Goal: Task Accomplishment & Management: Complete application form

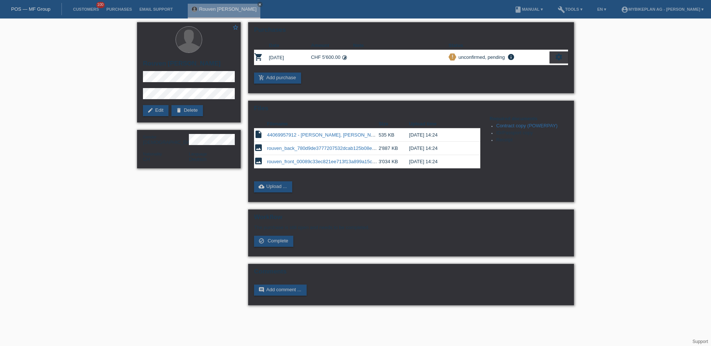
click at [335, 11] on nav "POS — MF Group Customers 100 Purchases Email Support Rouven [PERSON_NAME] close" at bounding box center [355, 9] width 711 height 19
click at [48, 7] on link "POS — MF Group" at bounding box center [30, 9] width 39 height 6
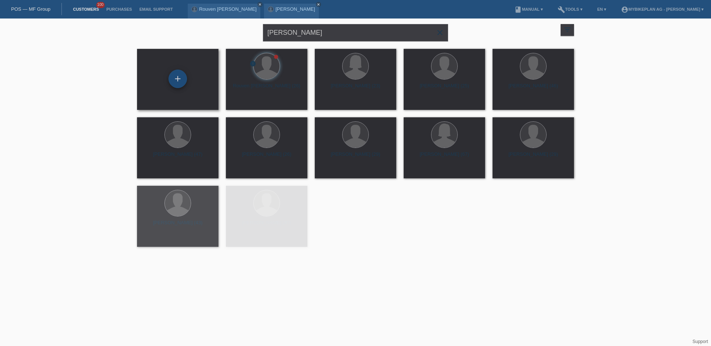
click at [181, 83] on div "+" at bounding box center [177, 79] width 19 height 19
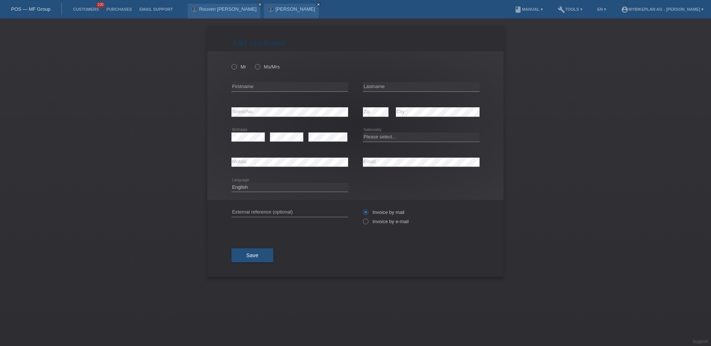
click at [36, 8] on link "POS — MF Group" at bounding box center [30, 9] width 39 height 6
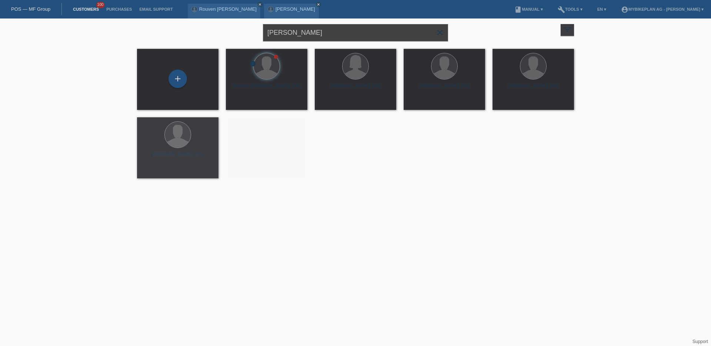
click at [284, 38] on input "[PERSON_NAME]" at bounding box center [355, 32] width 185 height 17
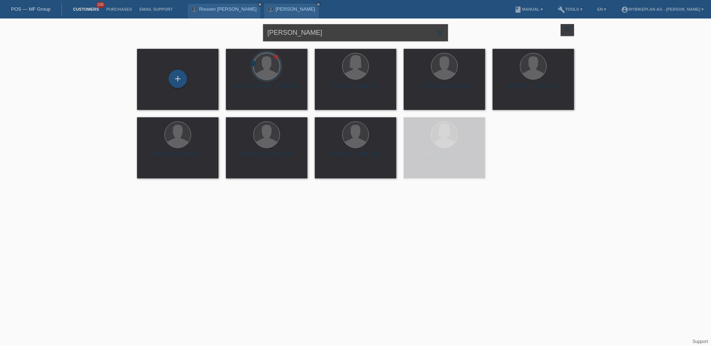
click at [284, 38] on input "Rouven Egli" at bounding box center [355, 32] width 185 height 17
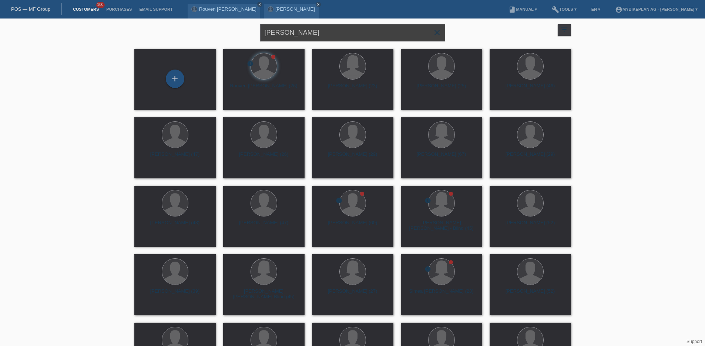
paste input "Nermin Basic,"
type input "Nermin Basic,"
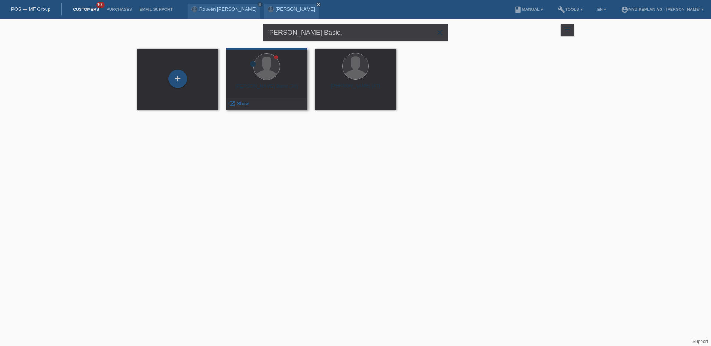
click at [284, 80] on div at bounding box center [267, 67] width 70 height 28
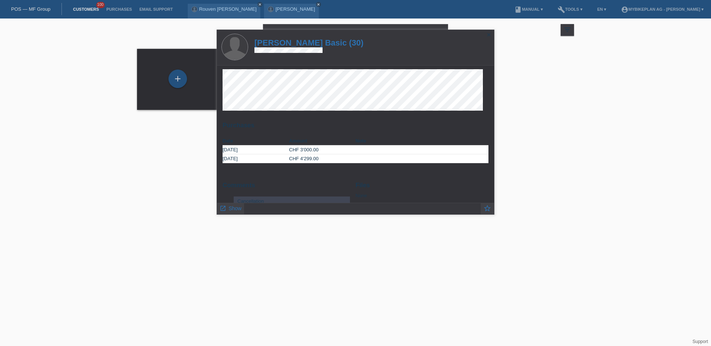
click at [183, 119] on html "POS — MF Group Customers 100 Purchases Email Support Rouven Charles Josef Egli …" at bounding box center [355, 59] width 711 height 119
click at [487, 33] on icon "close" at bounding box center [489, 35] width 6 height 6
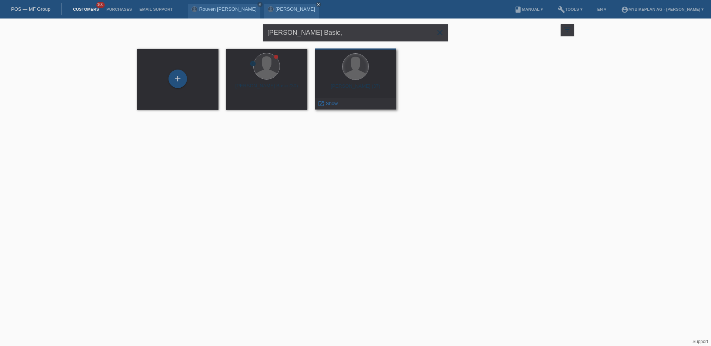
click at [352, 76] on div at bounding box center [355, 67] width 26 height 26
click at [330, 103] on span "Show" at bounding box center [332, 104] width 12 height 6
click at [331, 104] on span "Show" at bounding box center [332, 104] width 12 height 6
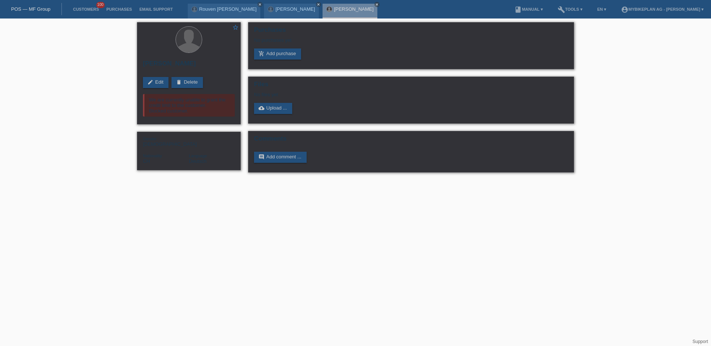
click at [237, 100] on div "star_border [PERSON_NAME] edit Edit delete Delete We are currently unable to gr…" at bounding box center [189, 73] width 104 height 102
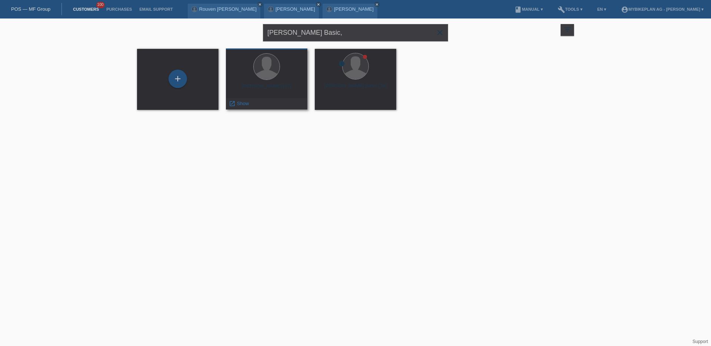
click at [253, 90] on div "Nermin Midzan (37)" at bounding box center [267, 89] width 70 height 12
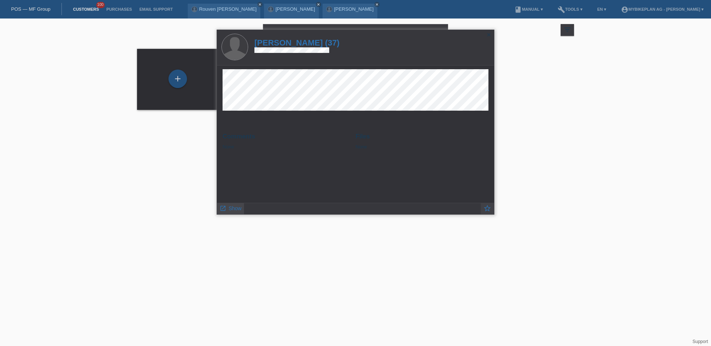
click at [235, 203] on link "launch Show" at bounding box center [231, 207] width 22 height 9
click at [235, 208] on span "Show" at bounding box center [234, 208] width 13 height 6
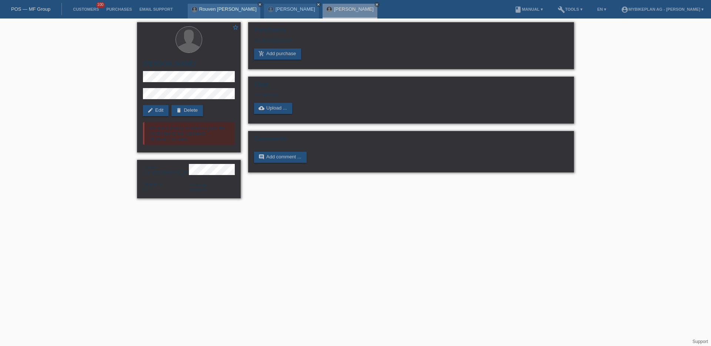
click at [258, 4] on icon "close" at bounding box center [260, 5] width 4 height 4
click at [240, 4] on icon "close" at bounding box center [242, 5] width 4 height 4
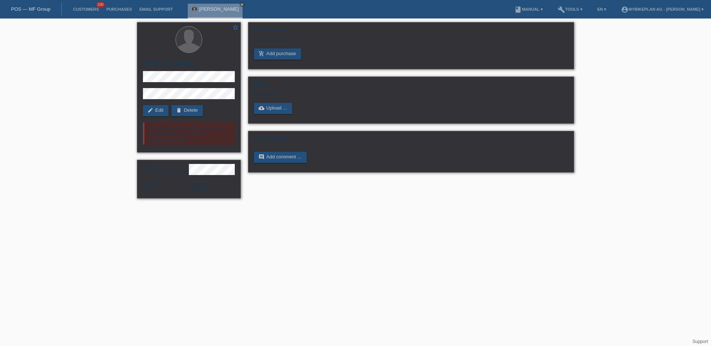
click at [240, 4] on icon "close" at bounding box center [242, 5] width 4 height 4
click at [40, 9] on link "POS — MF Group" at bounding box center [30, 9] width 39 height 6
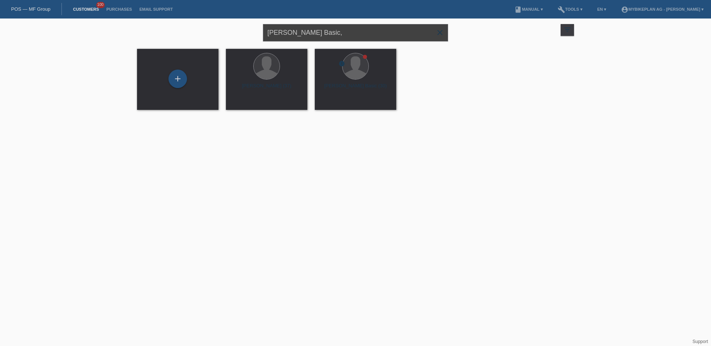
click at [323, 31] on input "[PERSON_NAME] Basic," at bounding box center [355, 32] width 185 height 17
click at [323, 31] on input "Nermin Basic," at bounding box center [355, 32] width 185 height 17
paste input "text"
type input "Nermin Basic"
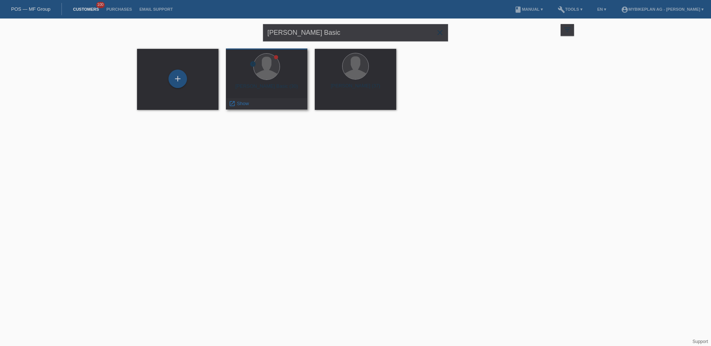
click at [273, 93] on div "Nermin Basic (30)" at bounding box center [267, 89] width 70 height 12
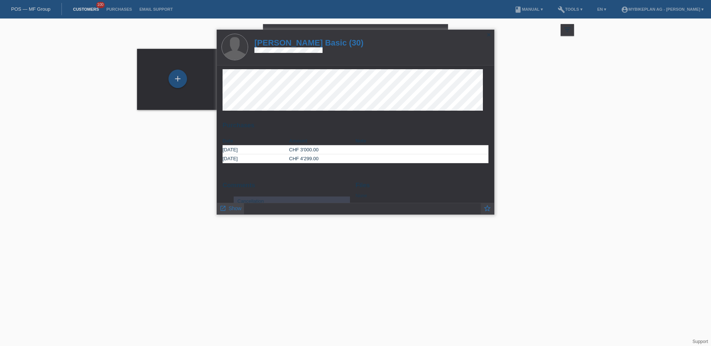
click at [237, 206] on span "Show" at bounding box center [234, 208] width 13 height 6
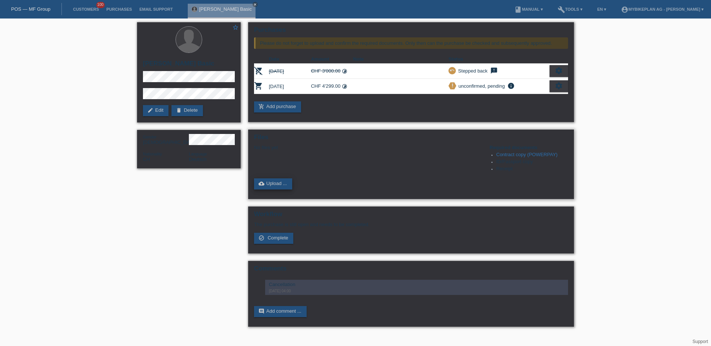
click at [268, 183] on link "cloud_upload Upload ..." at bounding box center [273, 183] width 38 height 11
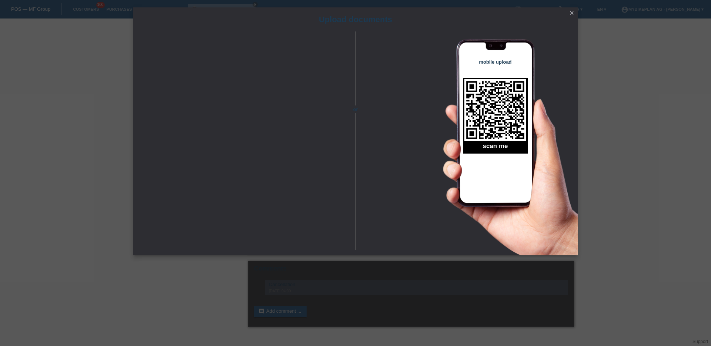
click at [568, 18] on h1 "Upload documents" at bounding box center [355, 19] width 444 height 9
click at [573, 16] on link "close" at bounding box center [572, 13] width 10 height 9
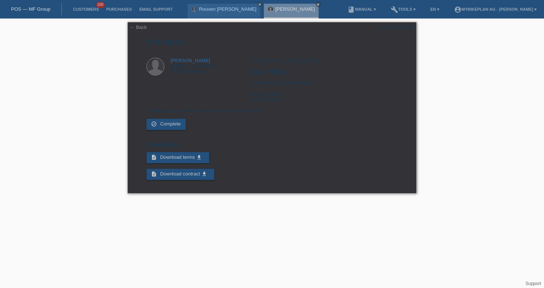
click at [38, 13] on div "POS — MF Group" at bounding box center [31, 9] width 62 height 12
click at [40, 8] on link "POS — MF Group" at bounding box center [30, 9] width 39 height 6
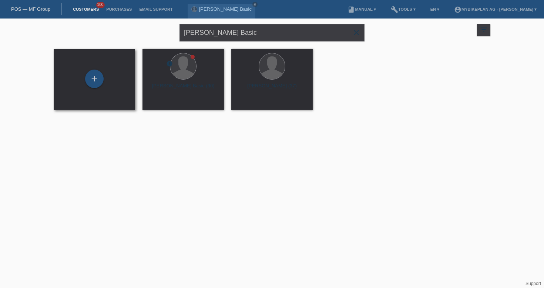
click at [104, 68] on div "+" at bounding box center [94, 79] width 81 height 61
click at [98, 82] on div "+" at bounding box center [94, 79] width 19 height 19
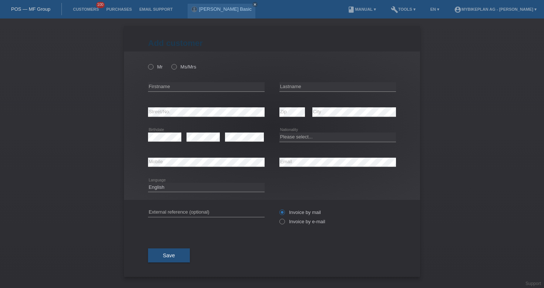
click at [315, 157] on div "error Email" at bounding box center [338, 162] width 117 height 25
click at [289, 135] on select "Please select... Switzerland Austria Germany Liechtenstein ------------ Afghani…" at bounding box center [338, 137] width 117 height 9
select select "CH"
click at [219, 84] on input "text" at bounding box center [206, 86] width 117 height 9
paste input "Noémie"
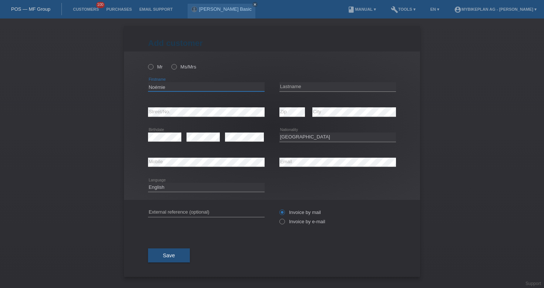
type input "Noémie"
click at [322, 84] on input "text" at bounding box center [338, 86] width 117 height 9
type input "Arm"
click at [219, 188] on select "Deutsch Français Italiano English" at bounding box center [206, 187] width 117 height 9
select select "fr"
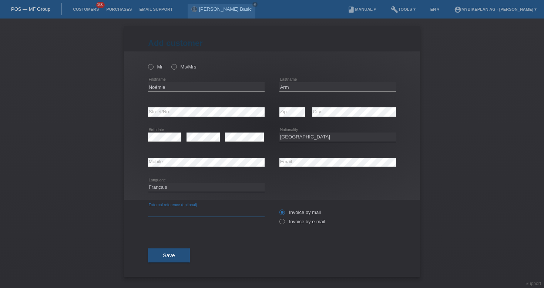
click at [211, 211] on input "text" at bounding box center [206, 212] width 117 height 9
paste input "44078587504"
type input "44078587504"
click at [277, 224] on div "44078587504 error External reference (optional) Invoice by mail" at bounding box center [272, 217] width 248 height 34
click at [278, 218] on icon at bounding box center [278, 218] width 0 height 0
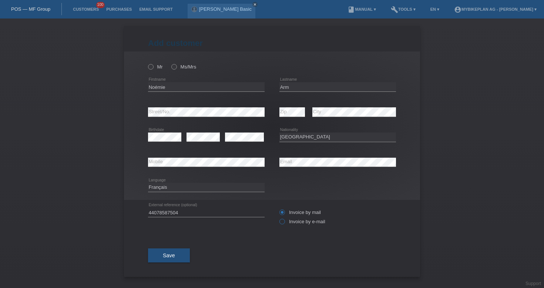
click at [284, 224] on input "Invoice by e-mail" at bounding box center [282, 223] width 5 height 9
radio input "true"
click at [170, 63] on icon at bounding box center [170, 63] width 0 height 0
click at [175, 66] on input "Ms/Mrs" at bounding box center [173, 66] width 5 height 5
radio input "true"
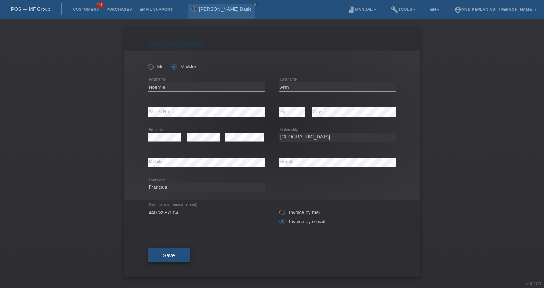
click at [182, 258] on button "Save" at bounding box center [169, 255] width 42 height 14
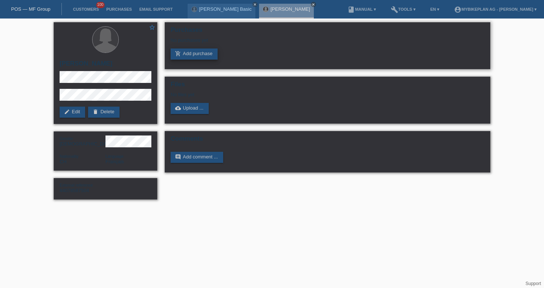
click at [204, 57] on link "add_shopping_cart Add purchase" at bounding box center [194, 53] width 47 height 11
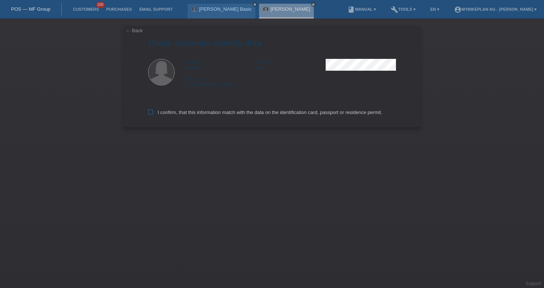
click at [200, 113] on label "I confirm, that this information match with the data on the identification card…" at bounding box center [265, 113] width 234 height 6
click at [153, 113] on input "I confirm, that this information match with the data on the identification card…" at bounding box center [150, 112] width 5 height 5
checkbox input "true"
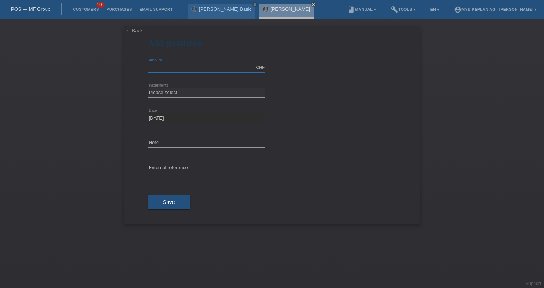
click at [170, 67] on input "text" at bounding box center [206, 67] width 117 height 9
type input "3499.00"
click at [193, 97] on icon at bounding box center [206, 97] width 117 height 0
click at [194, 92] on select "Please select 6 instalments 12 instalments 18 instalments 24 instalments 36 ins…" at bounding box center [206, 92] width 117 height 9
click at [191, 90] on select "Please select 6 instalments 12 instalments 18 instalments 24 instalments 36 ins…" at bounding box center [206, 92] width 117 height 9
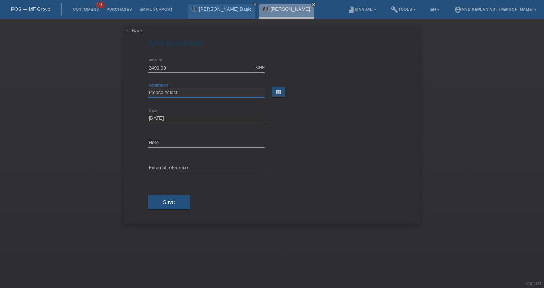
select select "486"
click at [186, 166] on input "text" at bounding box center [206, 168] width 117 height 9
paste input "44078587504"
type input "44078587504"
click at [175, 207] on button "Save" at bounding box center [169, 202] width 42 height 14
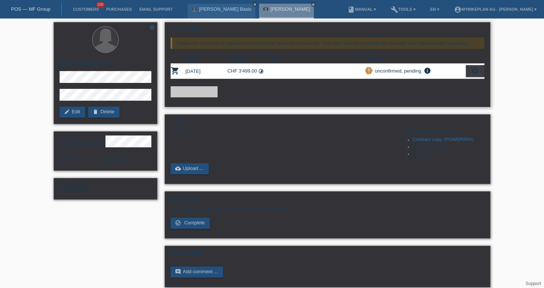
click at [478, 71] on icon "settings" at bounding box center [475, 71] width 8 height 8
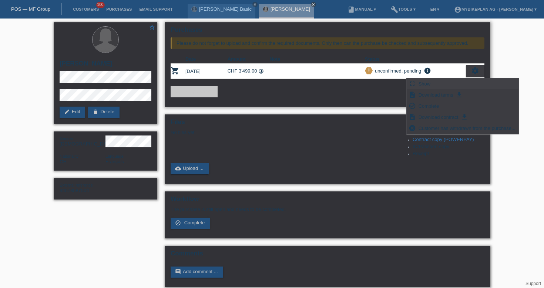
click at [445, 86] on div "fullscreen Show" at bounding box center [463, 83] width 112 height 11
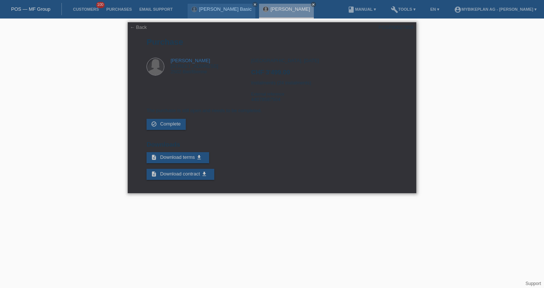
click at [398, 30] on div "POSP00027859" at bounding box center [396, 27] width 35 height 6
copy div "POSP00027859"
click at [36, 1] on nav "POS — MF Group Customers 100 Purchases Email Support [PERSON_NAME] Basic close …" at bounding box center [272, 9] width 544 height 19
click at [36, 16] on nav "POS — MF Group Customers 100 Purchases Email Support [PERSON_NAME] Basic close …" at bounding box center [272, 9] width 544 height 19
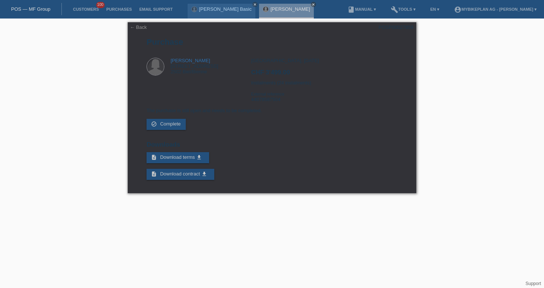
click at [40, 10] on link "POS — MF Group" at bounding box center [30, 9] width 39 height 6
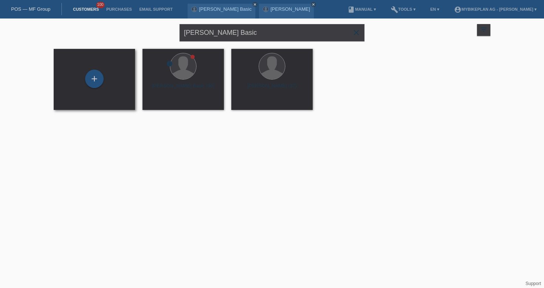
click at [80, 80] on div "+" at bounding box center [95, 80] width 70 height 20
click at [104, 77] on div "+" at bounding box center [95, 80] width 70 height 20
click at [101, 77] on div "+" at bounding box center [94, 79] width 19 height 19
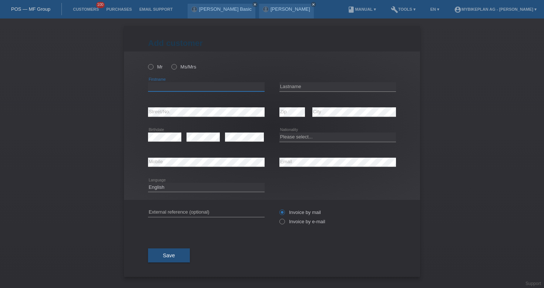
click at [225, 85] on input "text" at bounding box center [206, 86] width 117 height 9
paste input "[PERSON_NAME]"
type input "[PERSON_NAME]"
click at [305, 84] on input "text" at bounding box center [338, 86] width 117 height 9
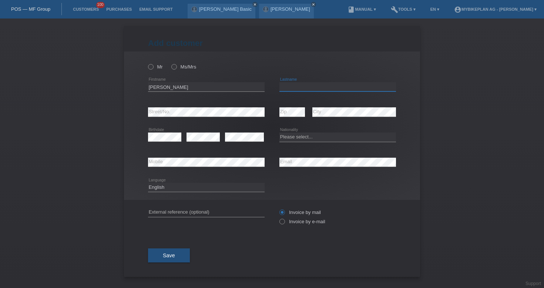
paste input "[PERSON_NAME]"
type input "[PERSON_NAME]"
click at [239, 212] on input "text" at bounding box center [206, 212] width 117 height 9
paste input "44085351969"
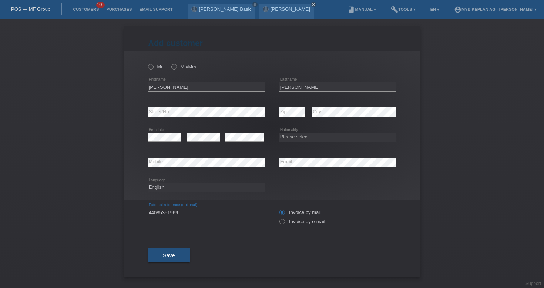
type input "44085351969"
click at [224, 188] on select "Deutsch Français Italiano English" at bounding box center [206, 187] width 117 height 9
select select "de"
click at [286, 223] on label "Invoice by e-mail" at bounding box center [303, 222] width 46 height 6
click at [284, 223] on input "Invoice by e-mail" at bounding box center [282, 223] width 5 height 9
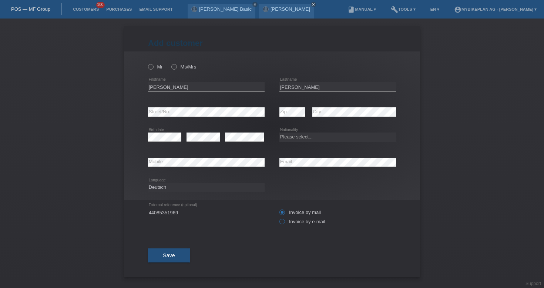
radio input "true"
click at [155, 66] on label "Mr" at bounding box center [155, 67] width 15 height 6
click at [153, 66] on input "Mr" at bounding box center [150, 66] width 5 height 5
radio input "true"
click at [182, 261] on button "Save" at bounding box center [169, 255] width 42 height 14
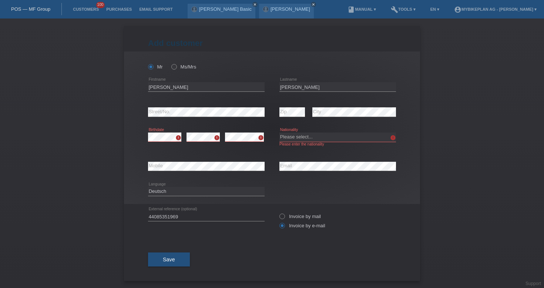
click at [169, 143] on div "error Birthdate" at bounding box center [164, 137] width 33 height 25
click at [201, 142] on icon at bounding box center [203, 141] width 33 height 0
click at [288, 139] on select "Please select... Switzerland Austria Germany Liechtenstein ------------ Afghani…" at bounding box center [338, 137] width 117 height 9
click at [297, 135] on select "Please select... Switzerland Austria Germany Liechtenstein ------------ Afghani…" at bounding box center [338, 137] width 117 height 9
select select "CH"
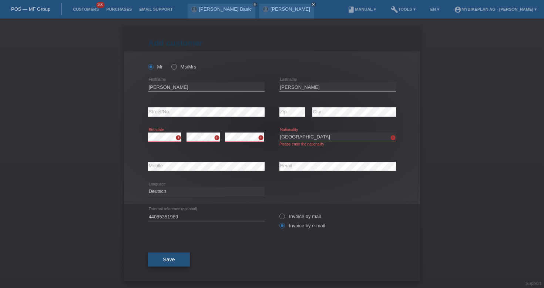
click at [178, 255] on button "Save" at bounding box center [169, 259] width 42 height 14
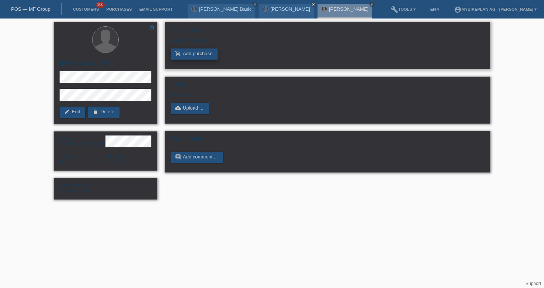
click at [196, 58] on link "add_shopping_cart Add purchase" at bounding box center [194, 53] width 47 height 11
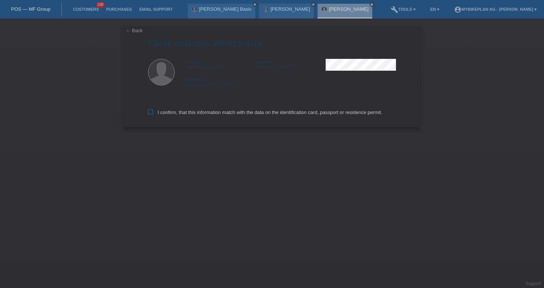
click at [342, 113] on label "I confirm, that this information match with the data on the identification card…" at bounding box center [265, 113] width 234 height 6
click at [153, 113] on input "I confirm, that this information match with the data on the identification card…" at bounding box center [150, 112] width 5 height 5
checkbox input "true"
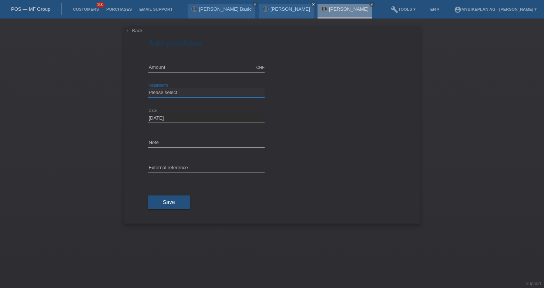
click at [249, 92] on select "Please select 6 instalments 12 instalments 18 instalments 24 instalments 36 ins…" at bounding box center [206, 92] width 117 height 9
click at [211, 65] on input "text" at bounding box center [206, 67] width 117 height 9
type input "2999.00"
click at [203, 91] on select "Please select 6 instalments 12 instalments 18 instalments 24 instalments 36 ins…" at bounding box center [206, 92] width 117 height 9
select select "488"
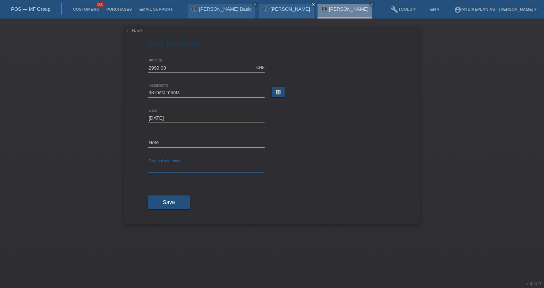
click at [193, 165] on input "text" at bounding box center [206, 168] width 117 height 9
paste input "44085351969"
type input "44085351969"
click at [178, 204] on button "Save" at bounding box center [169, 202] width 42 height 14
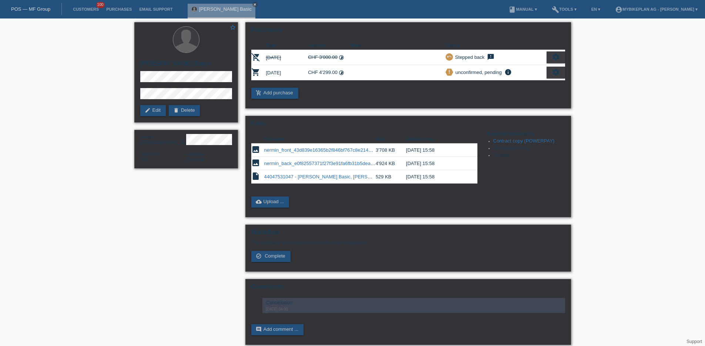
click at [37, 7] on link "POS — MF Group" at bounding box center [30, 9] width 39 height 6
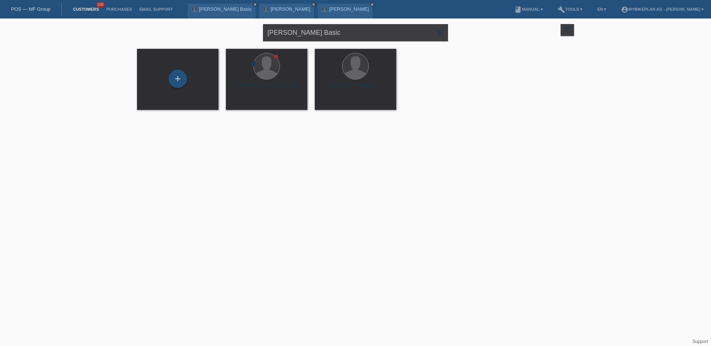
click at [331, 44] on div "[PERSON_NAME] Basic close" at bounding box center [355, 32] width 185 height 27
click at [328, 37] on input "[PERSON_NAME] Basic" at bounding box center [355, 32] width 185 height 17
paste input "oémie ARM"
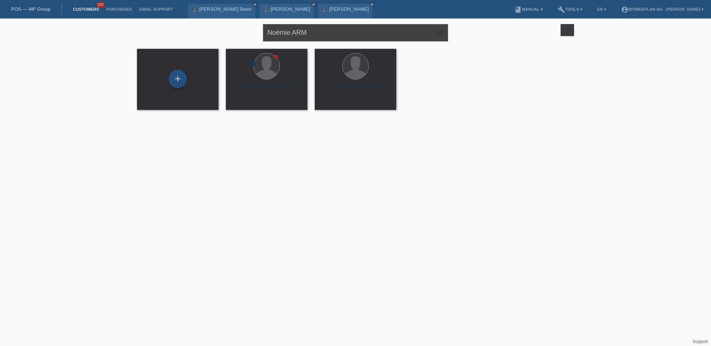
type input "Noémie ARM"
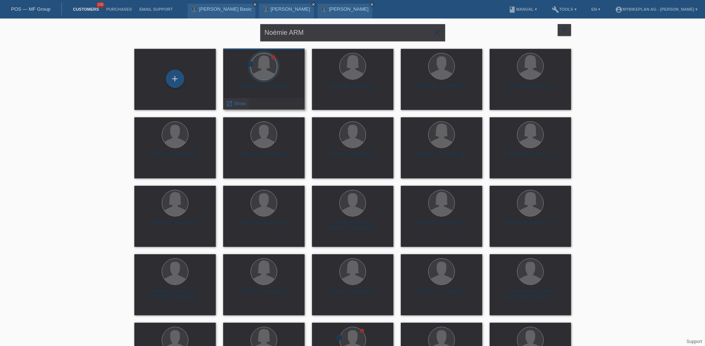
click at [248, 106] on div "launch Show" at bounding box center [236, 103] width 25 height 11
click at [240, 104] on span "Show" at bounding box center [240, 104] width 12 height 6
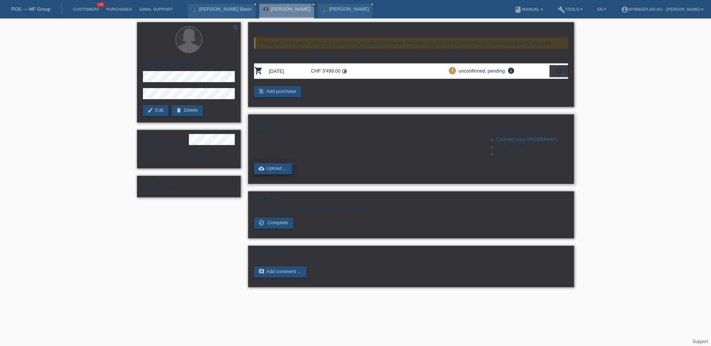
click at [273, 168] on link "cloud_upload Upload ..." at bounding box center [273, 168] width 38 height 11
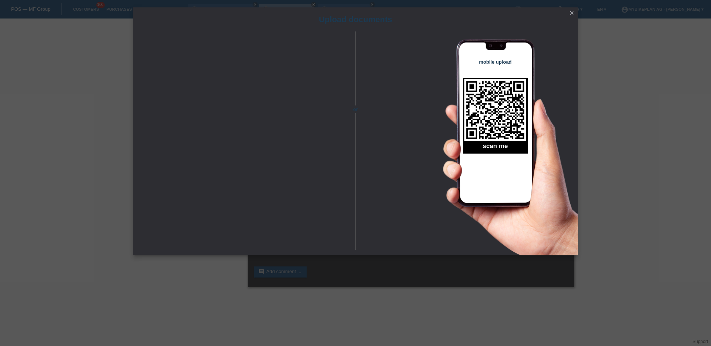
click at [576, 13] on link "close" at bounding box center [572, 13] width 10 height 9
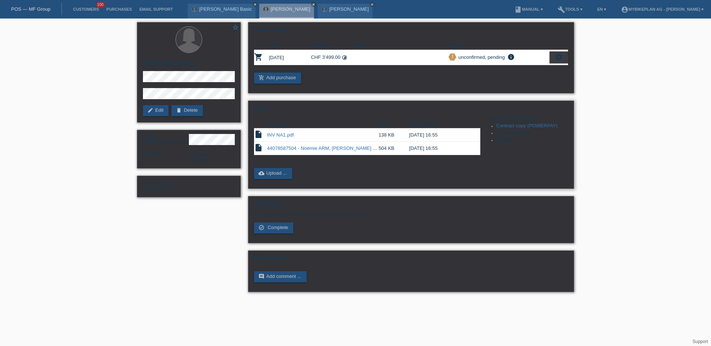
click at [284, 136] on link "INV NA1.pdf" at bounding box center [280, 135] width 27 height 6
click at [390, 140] on td "138 KB" at bounding box center [393, 134] width 30 height 13
click at [277, 137] on link "INV NA1.pdf" at bounding box center [280, 135] width 27 height 6
click at [272, 174] on link "cloud_upload Upload ..." at bounding box center [273, 173] width 38 height 11
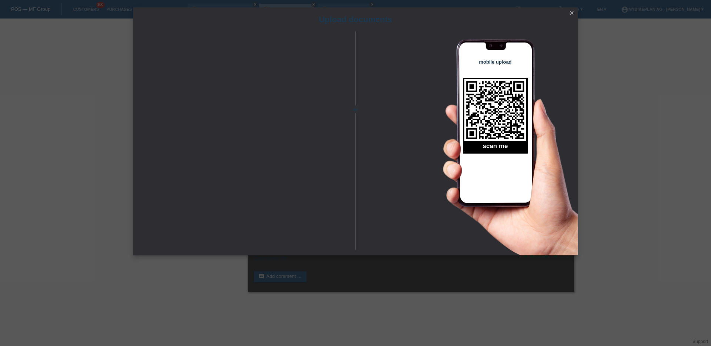
click at [571, 12] on icon "close" at bounding box center [572, 13] width 6 height 6
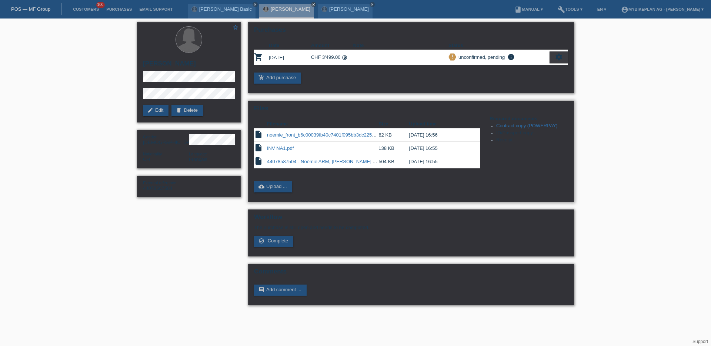
click at [312, 151] on td "INV NA1.pdf" at bounding box center [322, 148] width 111 height 13
click at [288, 163] on link "44078587504 - Noémie ARM, Raymon Airok Silver.pdf" at bounding box center [335, 162] width 137 height 6
click at [332, 136] on link "noemie_front_b6c00039fb40c7401f095bb3dc225265.pdf" at bounding box center [327, 135] width 121 height 6
click at [154, 113] on link "edit Edit" at bounding box center [156, 110] width 26 height 11
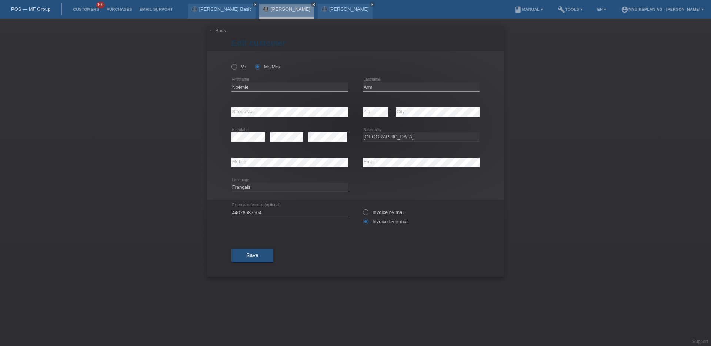
select select "CH"
click at [260, 86] on input "Noémie" at bounding box center [289, 86] width 117 height 9
type input "[PERSON_NAME]"
click at [248, 250] on button "Save" at bounding box center [252, 255] width 42 height 14
select select "CH"
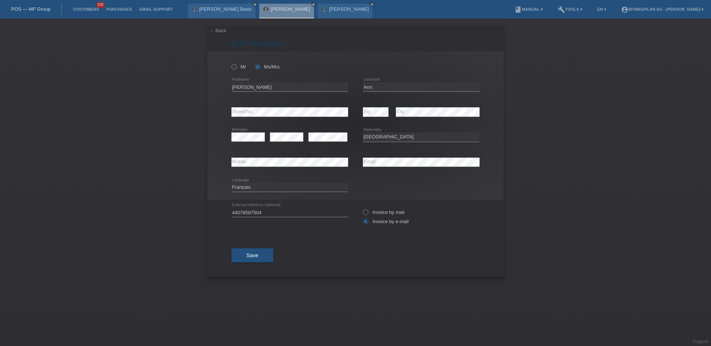
click at [45, 16] on nav "POS — MF Group Customers 100 Purchases Email Support Nermin Basic close close" at bounding box center [355, 9] width 711 height 19
click at [43, 10] on link "POS — MF Group" at bounding box center [30, 9] width 39 height 6
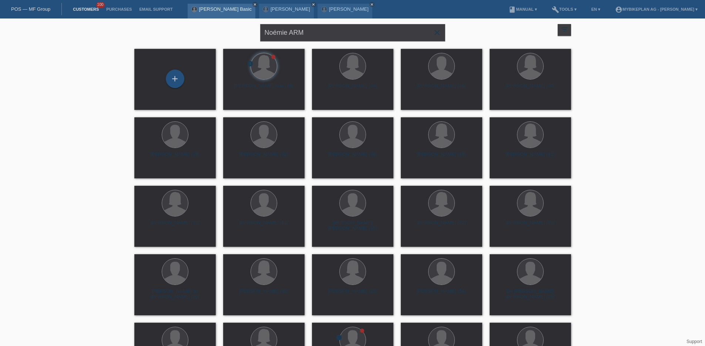
click at [253, 5] on icon "close" at bounding box center [255, 5] width 4 height 4
click at [219, 9] on link "[PERSON_NAME]" at bounding box center [219, 9] width 40 height 6
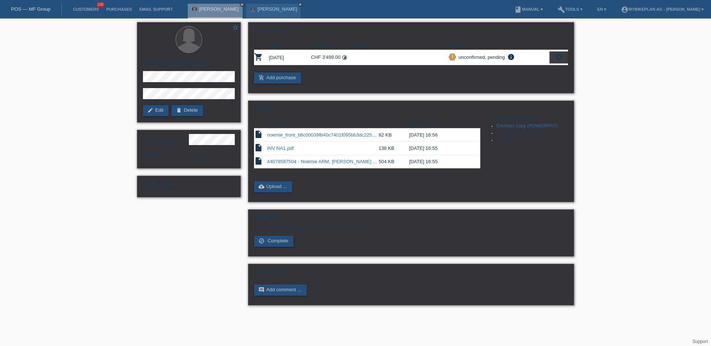
click at [27, 7] on link "POS — MF Group" at bounding box center [30, 9] width 39 height 6
